Goal: Find specific page/section: Find specific page/section

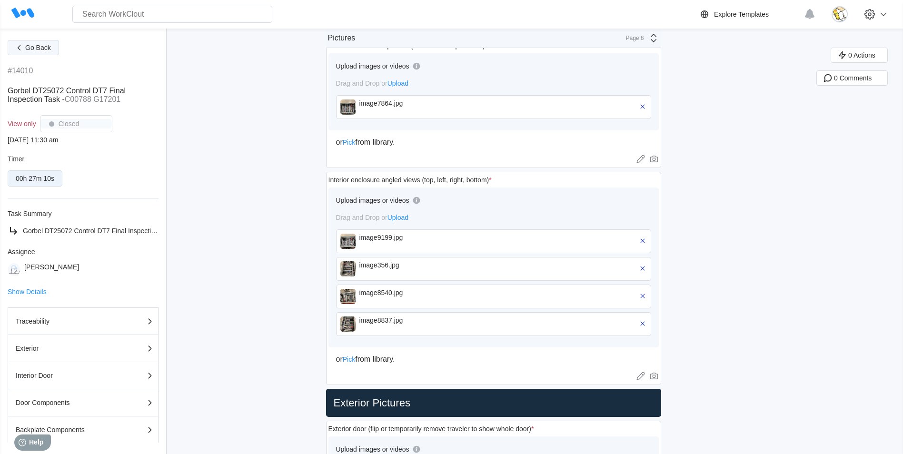
click at [29, 47] on span "Go Back" at bounding box center [38, 47] width 26 height 7
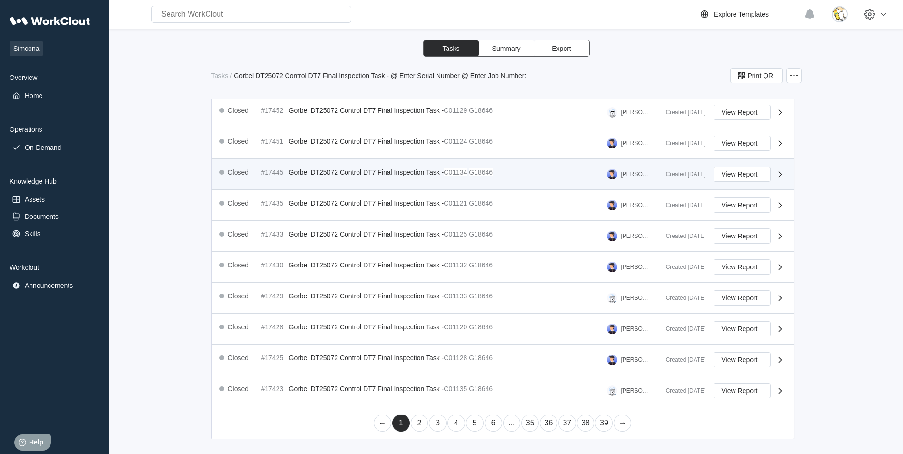
scroll to position [291, 0]
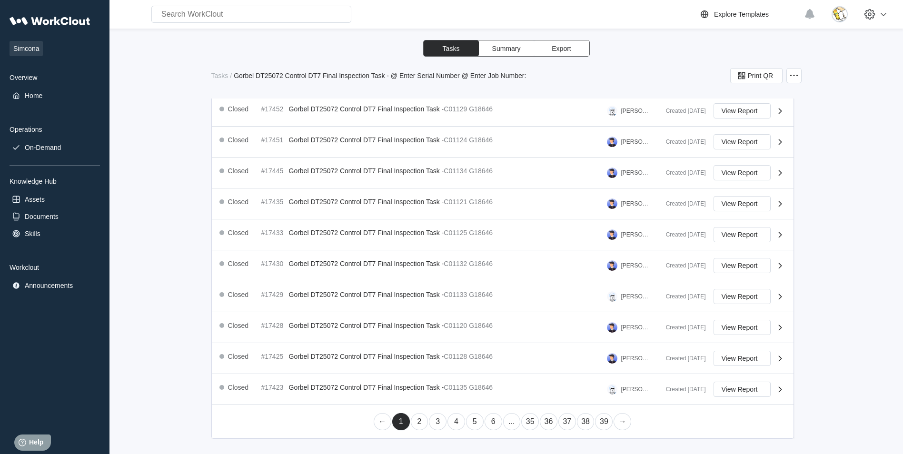
click at [527, 424] on link "35" at bounding box center [530, 421] width 18 height 17
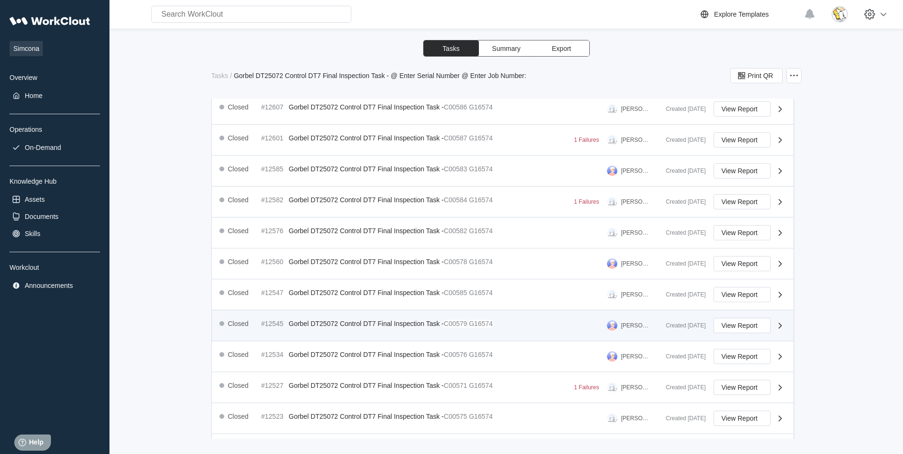
scroll to position [299, 0]
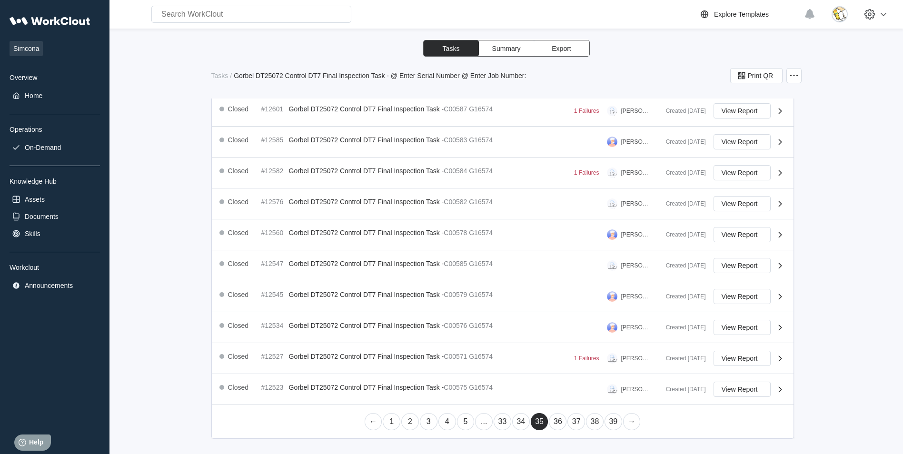
click at [504, 421] on link "33" at bounding box center [502, 421] width 18 height 17
click at [482, 424] on link "31" at bounding box center [484, 421] width 18 height 17
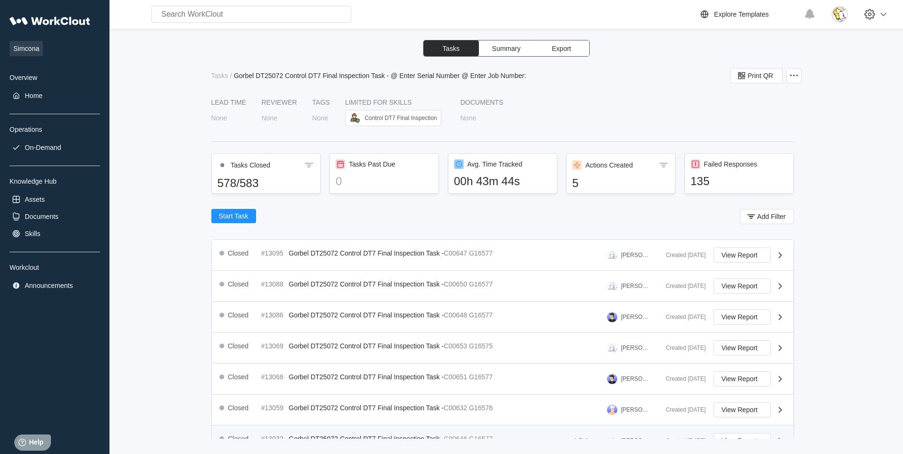
scroll to position [285, 0]
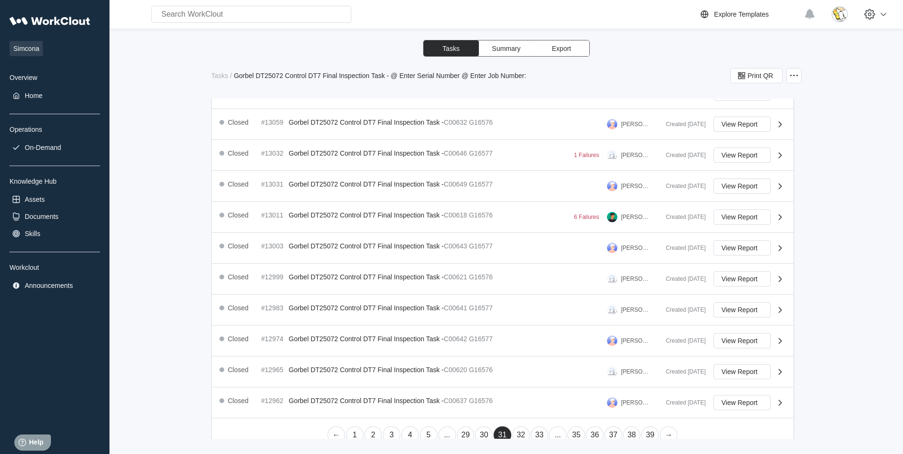
click at [461, 430] on link "29" at bounding box center [466, 434] width 18 height 17
click at [459, 431] on link "27" at bounding box center [466, 434] width 18 height 17
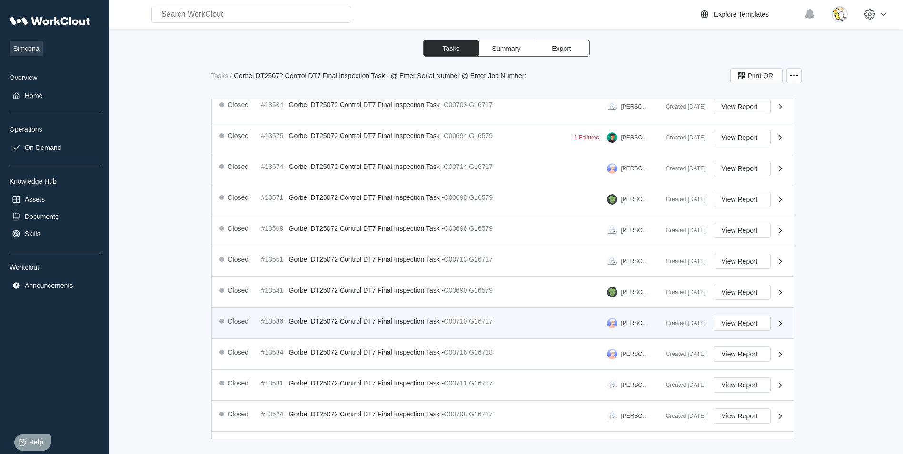
scroll to position [299, 0]
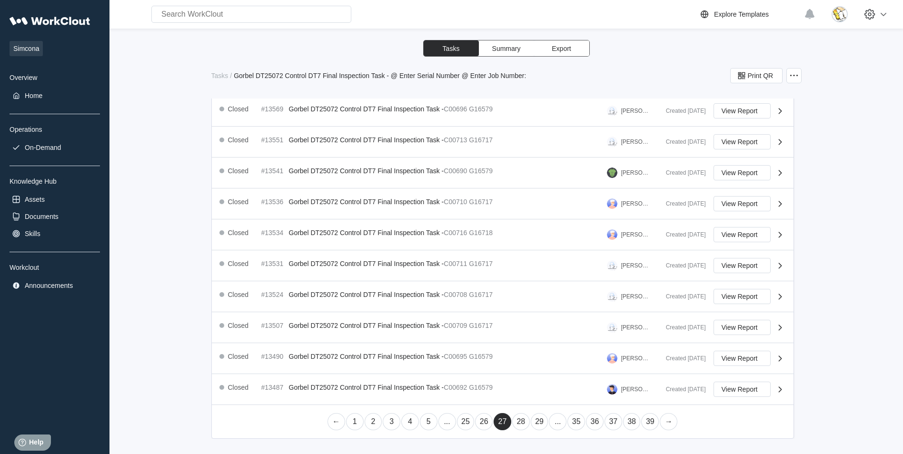
click at [464, 419] on link "25" at bounding box center [466, 421] width 18 height 17
click at [479, 424] on link "24" at bounding box center [484, 421] width 18 height 17
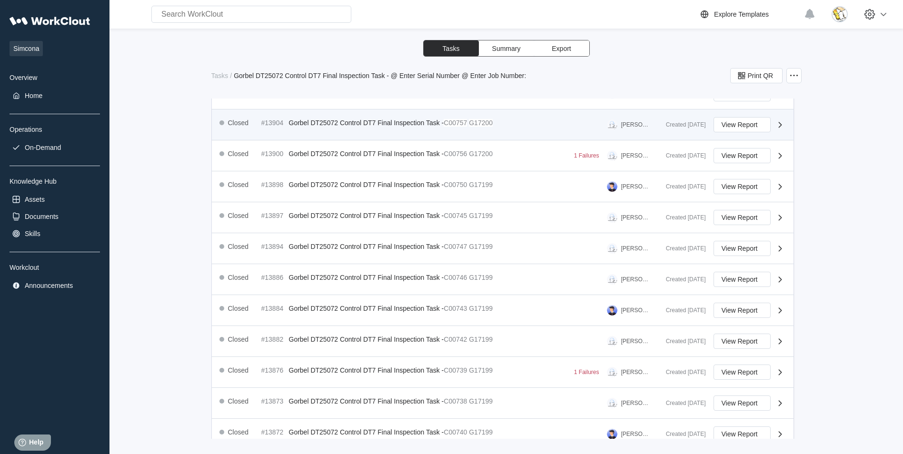
scroll to position [238, 0]
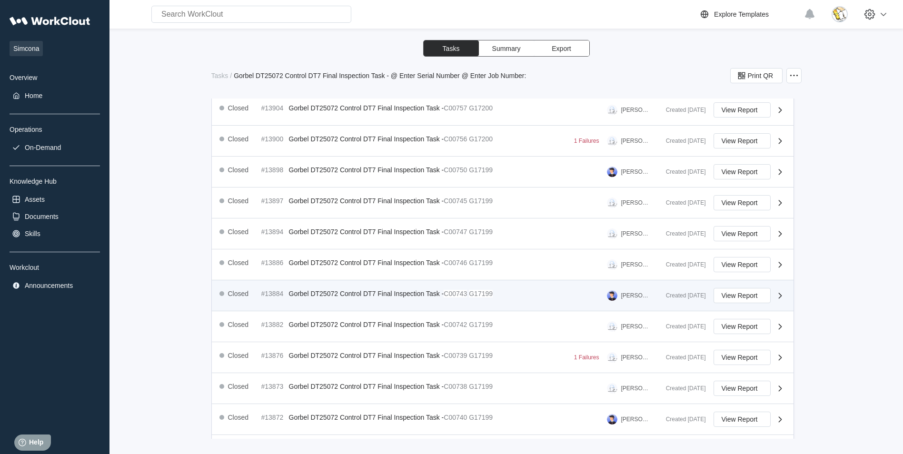
click at [512, 293] on div "Closed #13884 Gorbel DT25072 Control DT7 Final Inspection Task - C00743 G17199 …" at bounding box center [438, 295] width 439 height 15
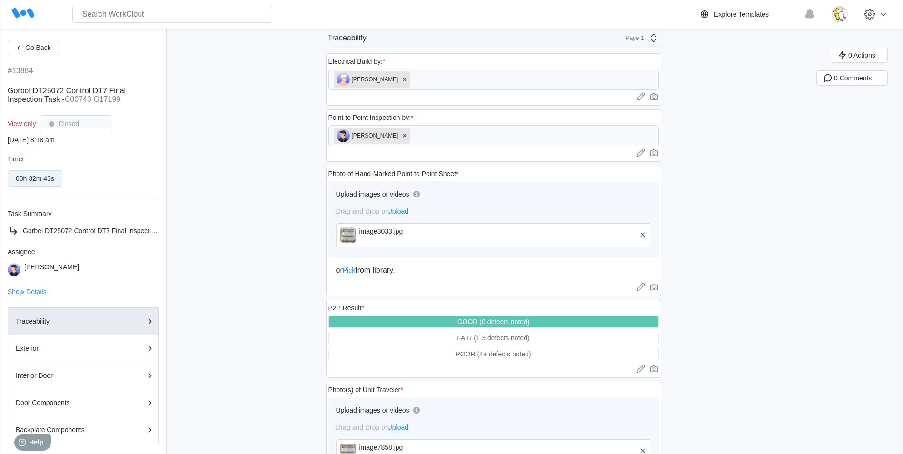
scroll to position [571, 0]
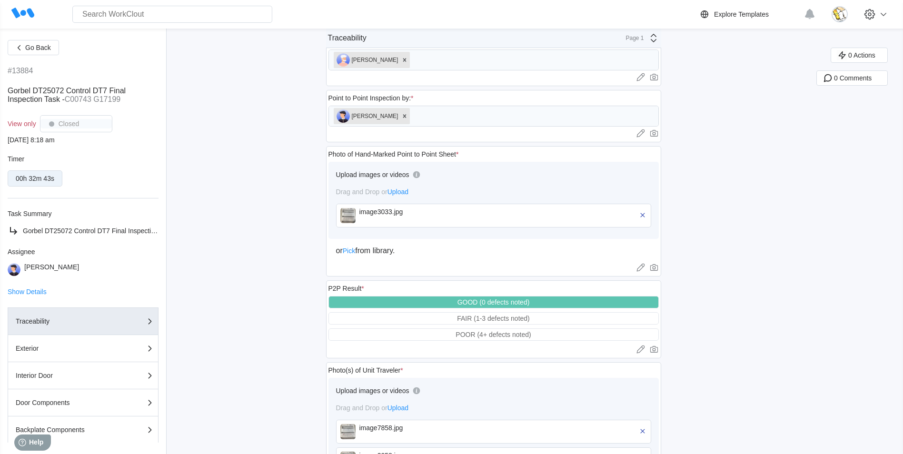
click at [455, 215] on div "image3033.jpg" at bounding box center [413, 212] width 109 height 8
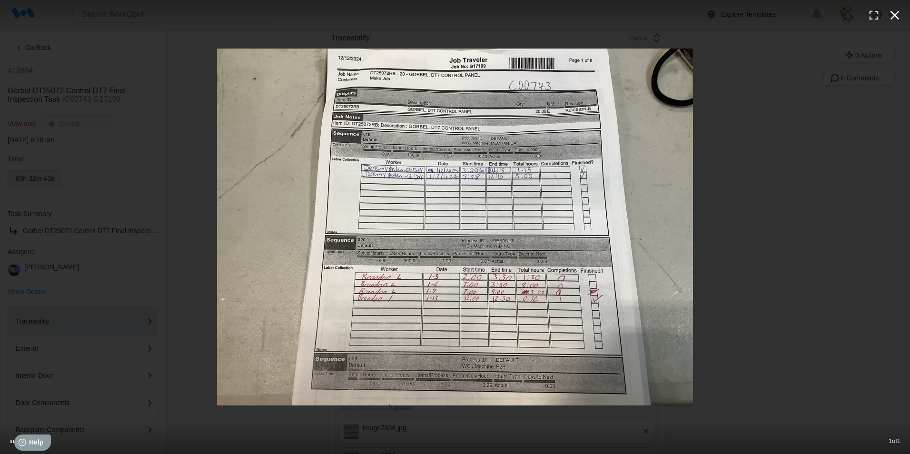
click at [897, 20] on icon "button" at bounding box center [894, 15] width 15 height 15
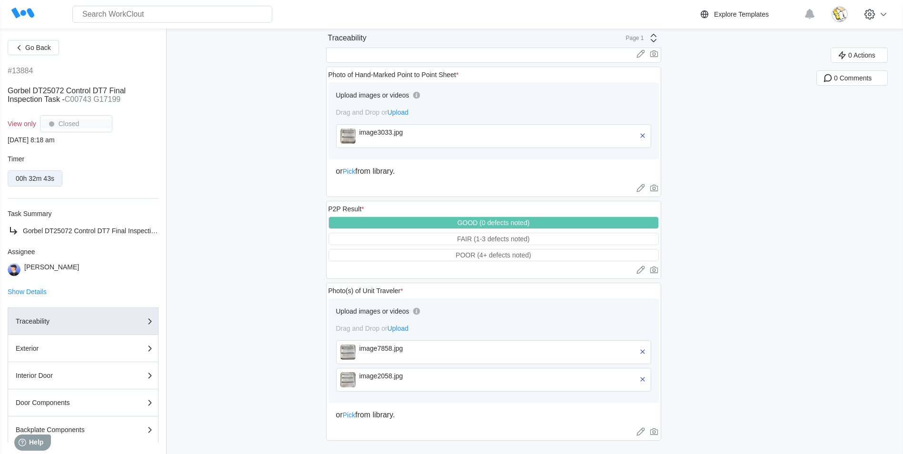
scroll to position [654, 0]
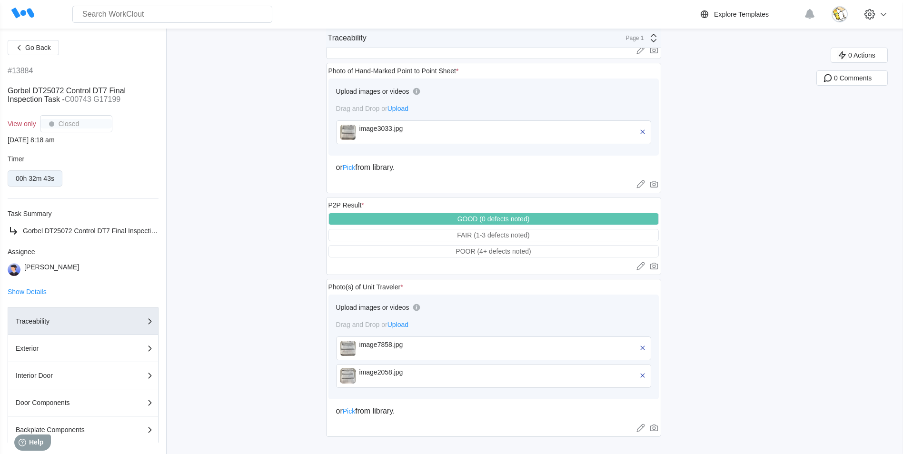
click at [415, 341] on div "image7858.jpg" at bounding box center [413, 345] width 109 height 8
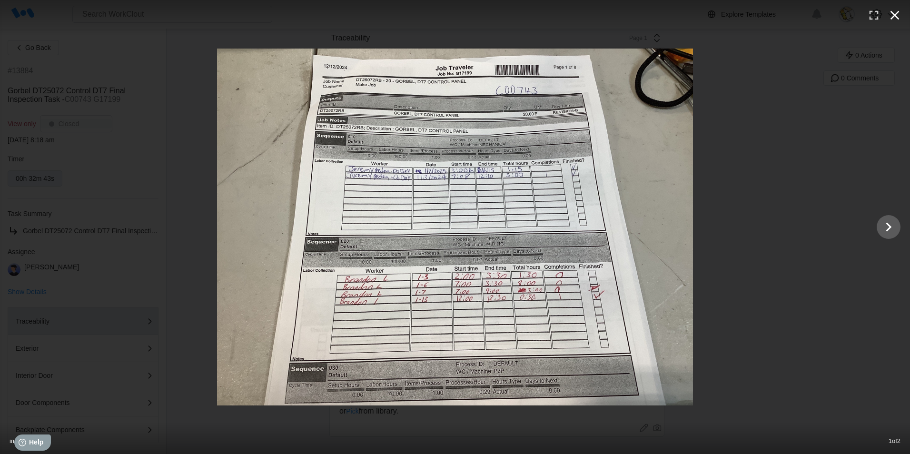
click at [893, 15] on icon "button" at bounding box center [894, 15] width 15 height 15
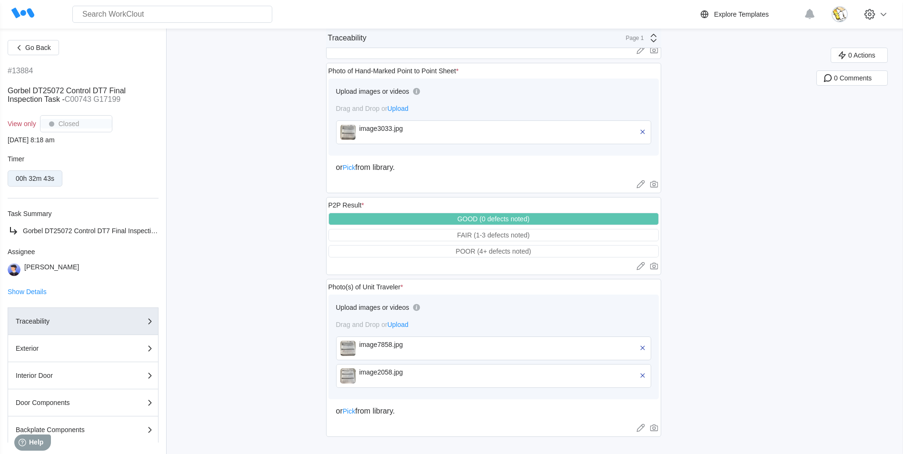
click at [421, 370] on div "image2058.jpg" at bounding box center [413, 372] width 109 height 8
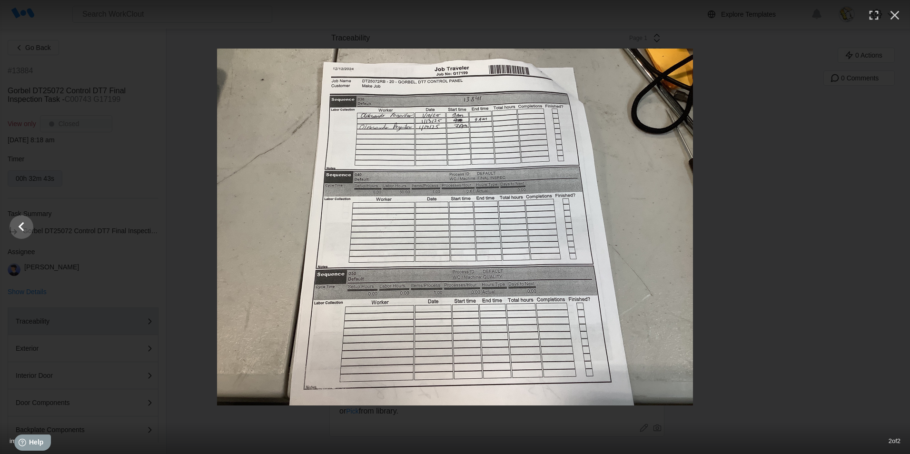
drag, startPoint x: 895, startPoint y: 12, endPoint x: 862, endPoint y: 40, distance: 42.9
click at [895, 13] on icon "button" at bounding box center [894, 15] width 15 height 15
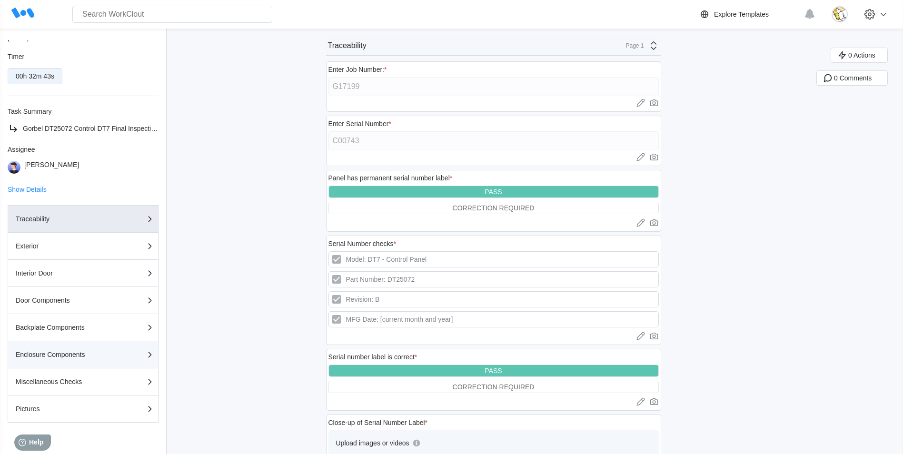
scroll to position [113, 0]
